Goal: Check status: Check status

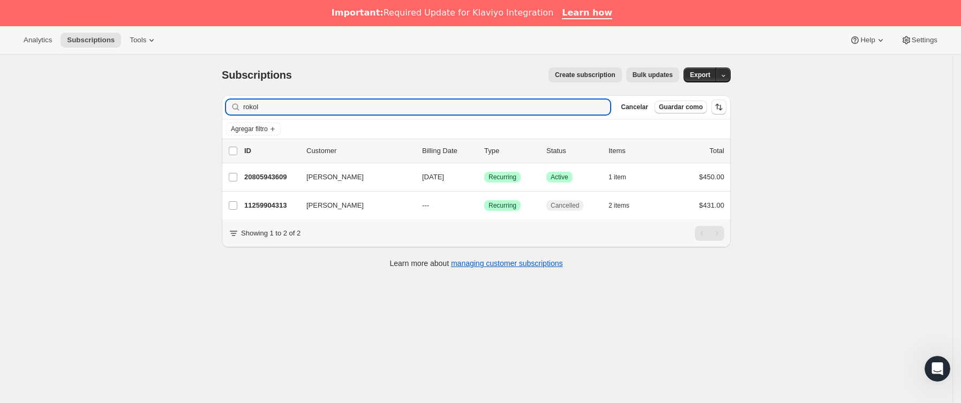
drag, startPoint x: 295, startPoint y: 108, endPoint x: 52, endPoint y: 118, distance: 242.8
click at [52, 118] on div "Subscriptions. Esta página está lista Subscriptions Create subscription Bulk up…" at bounding box center [476, 256] width 952 height 403
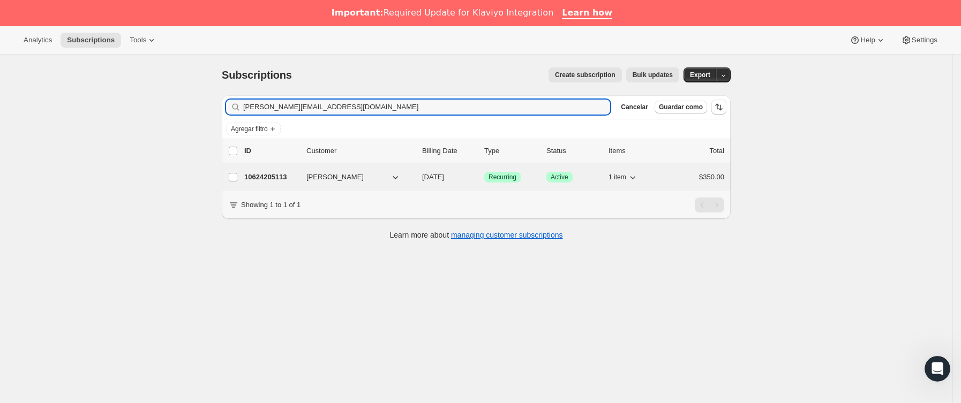
type input "[PERSON_NAME][EMAIL_ADDRESS][DOMAIN_NAME]"
click at [288, 179] on p "10624205113" at bounding box center [271, 177] width 54 height 11
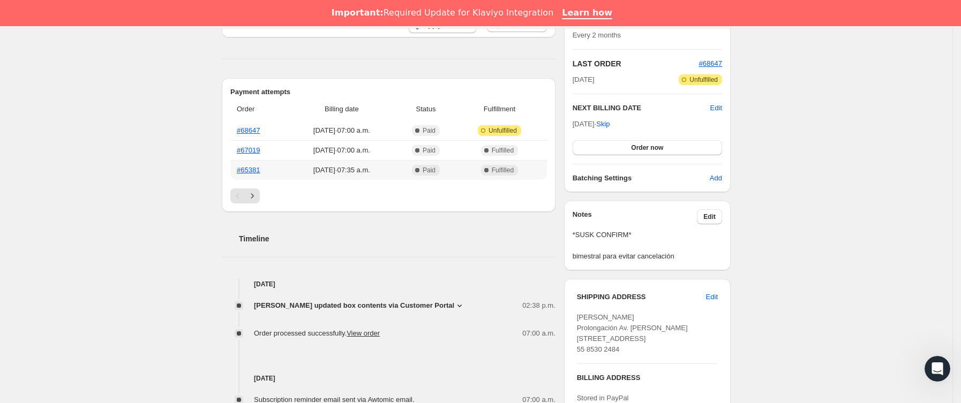
scroll to position [241, 0]
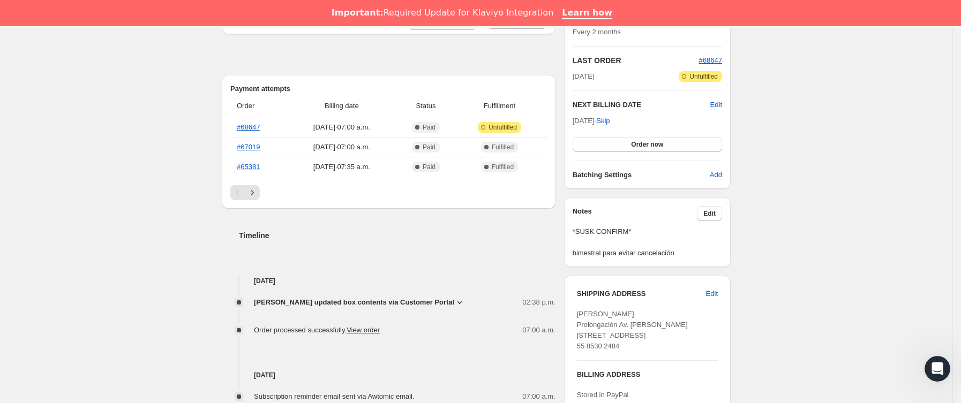
click at [402, 301] on span "[PERSON_NAME] updated box contents via Customer Portal" at bounding box center [354, 302] width 200 height 11
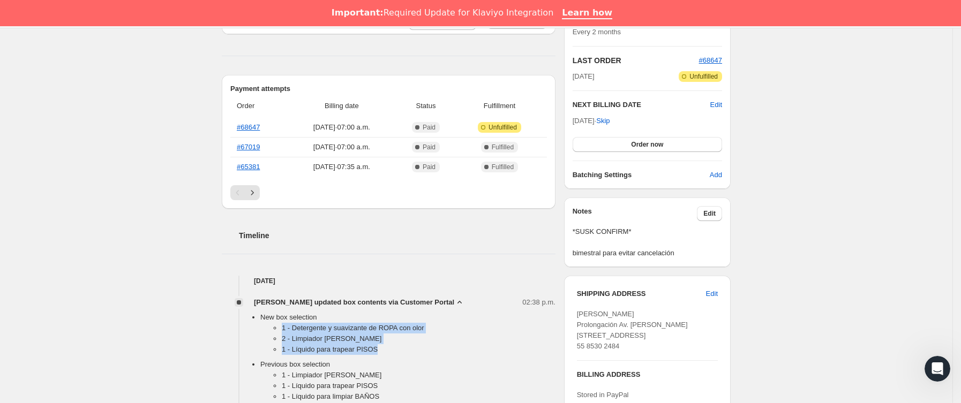
drag, startPoint x: 283, startPoint y: 331, endPoint x: 385, endPoint y: 348, distance: 102.6
click at [385, 348] on ul "1 - Detergente y suavizante de ROPA con olor 2 - Limpiador [PERSON_NAME] 1 - Lí…" at bounding box center [407, 341] width 295 height 36
copy ul "1 - Detergente y suavizante de ROPA con olor 2 - Limpiador [PERSON_NAME] 1 - Lí…"
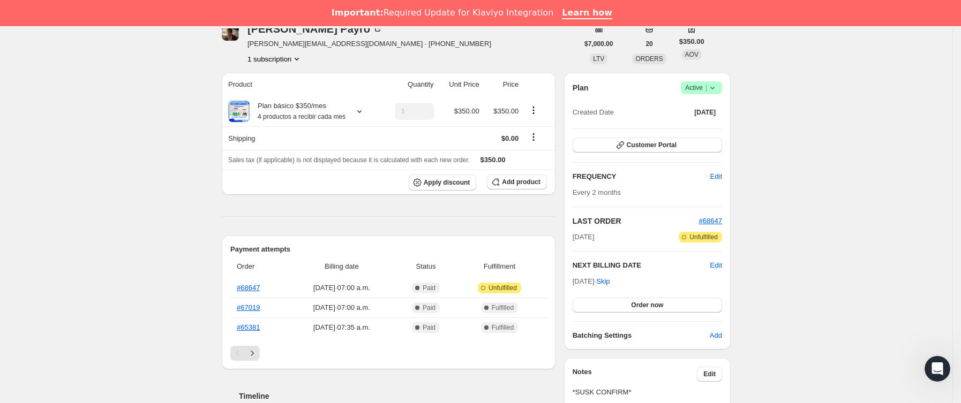
scroll to position [0, 0]
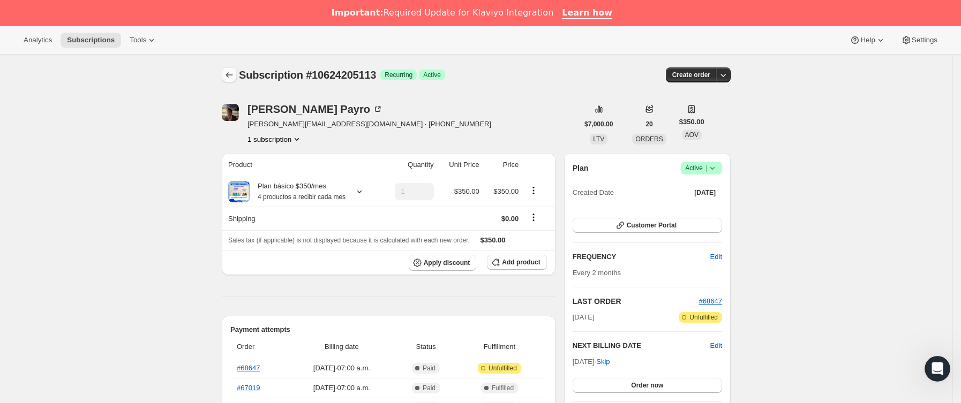
click at [233, 69] on button "Subscriptions" at bounding box center [229, 74] width 15 height 15
